Goal: Obtain resource: Download file/media

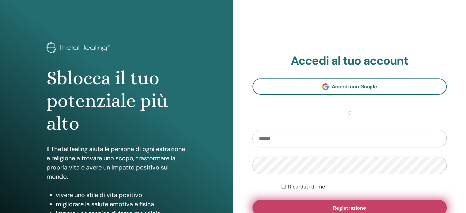
type input "**********"
click at [379, 206] on button "Registrazione" at bounding box center [349, 208] width 195 height 16
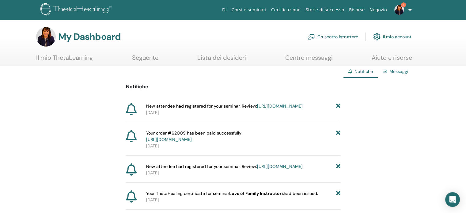
click at [399, 16] on link "3" at bounding box center [401, 10] width 25 height 20
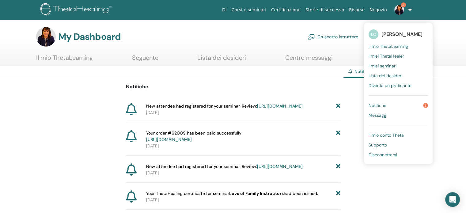
click at [399, 16] on link "3" at bounding box center [401, 10] width 25 height 20
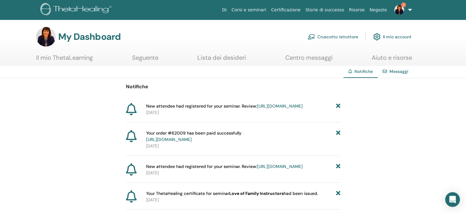
click at [401, 7] on span "3" at bounding box center [399, 9] width 15 height 5
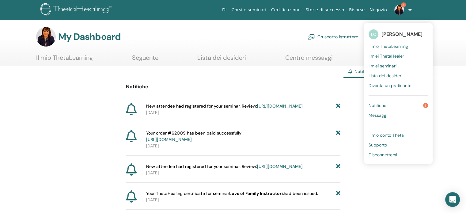
click at [391, 107] on link "Notifiche 3" at bounding box center [398, 105] width 59 height 10
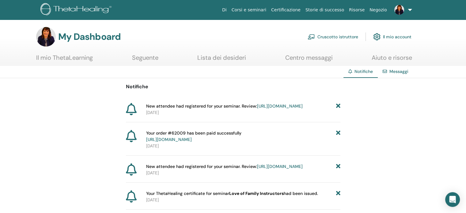
click at [341, 39] on link "Cruscotto istruttore" at bounding box center [333, 36] width 51 height 13
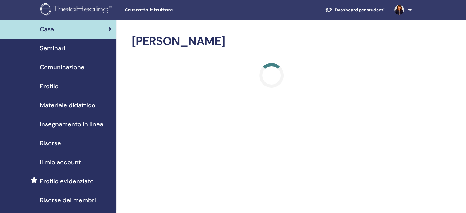
click at [73, 106] on span "Materiale didattico" at bounding box center [67, 104] width 55 height 9
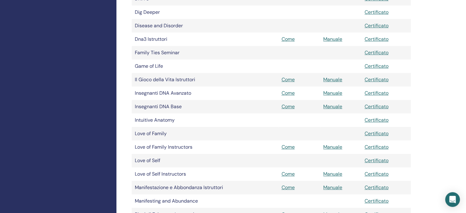
scroll to position [306, 0]
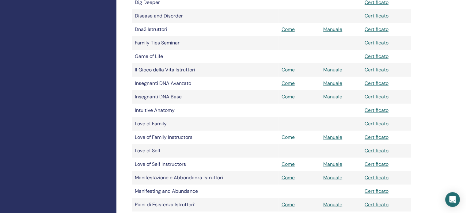
click at [284, 135] on link "Come" at bounding box center [288, 137] width 13 height 6
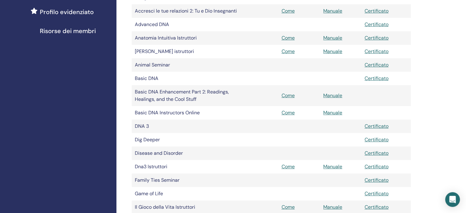
scroll to position [184, 0]
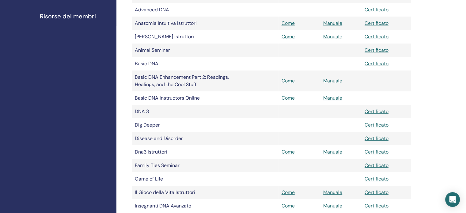
click at [290, 101] on link "Come" at bounding box center [288, 98] width 13 height 6
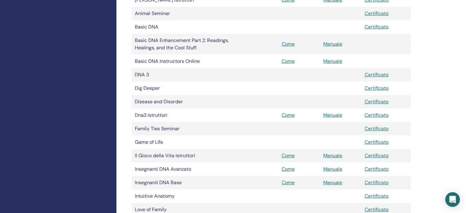
scroll to position [244, 0]
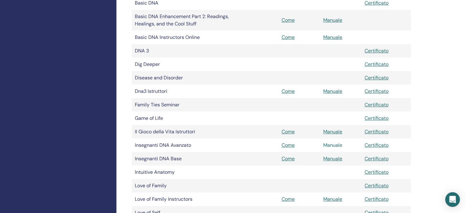
click at [332, 146] on link "Manuale" at bounding box center [332, 145] width 19 height 6
